Goal: Navigation & Orientation: Find specific page/section

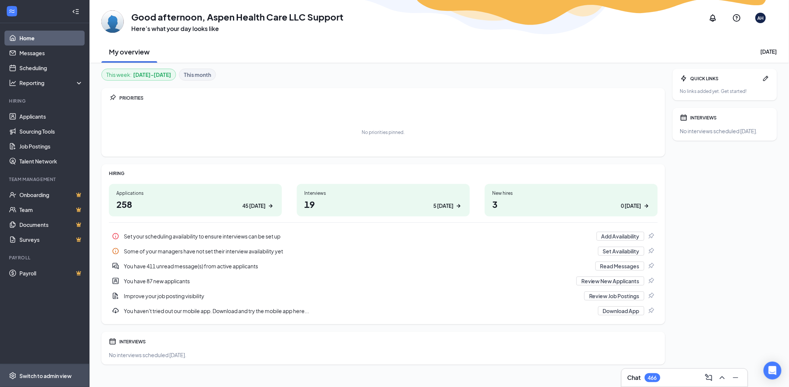
click at [60, 379] on div "Switch to admin view" at bounding box center [45, 375] width 52 height 7
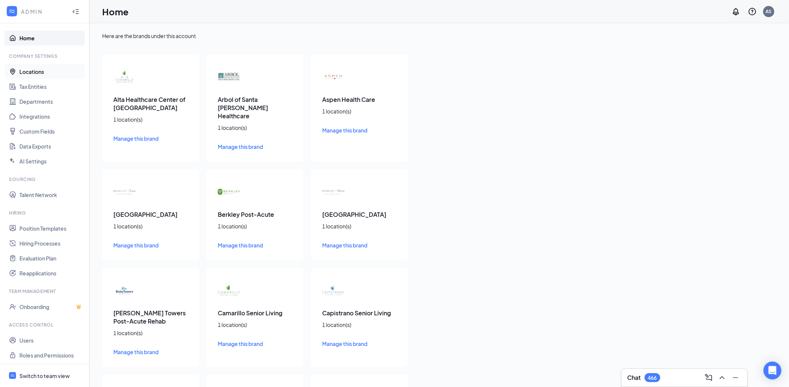
click at [49, 70] on link "Locations" at bounding box center [51, 71] width 64 height 15
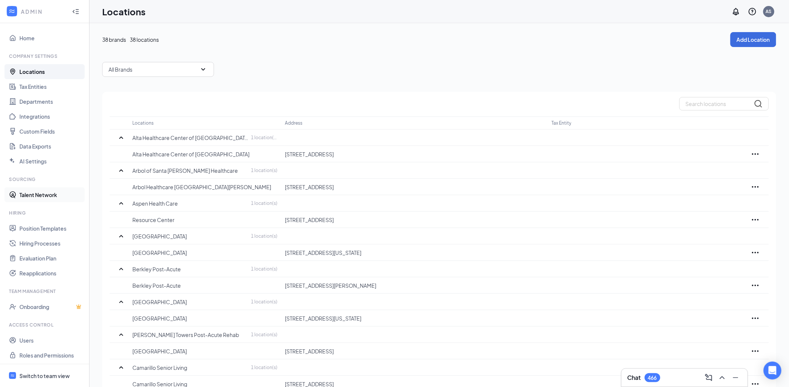
click at [42, 191] on link "Talent Network" at bounding box center [51, 194] width 64 height 15
